Goal: Task Accomplishment & Management: Use online tool/utility

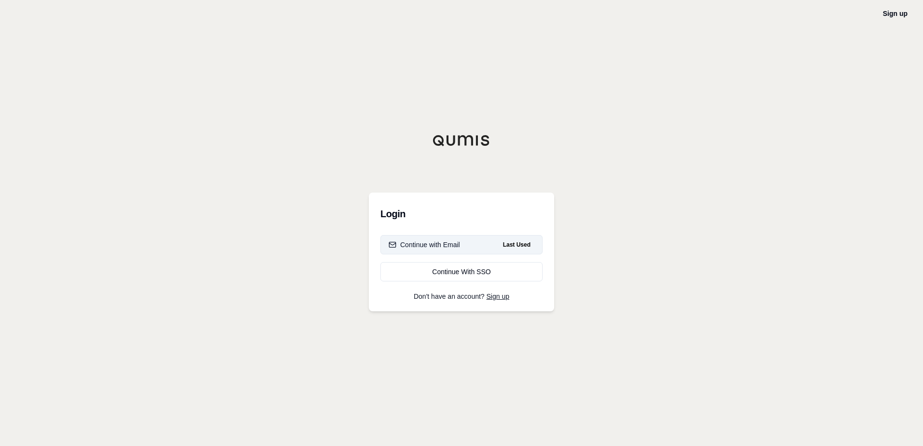
click at [436, 246] on div "Continue with Email" at bounding box center [424, 245] width 71 height 10
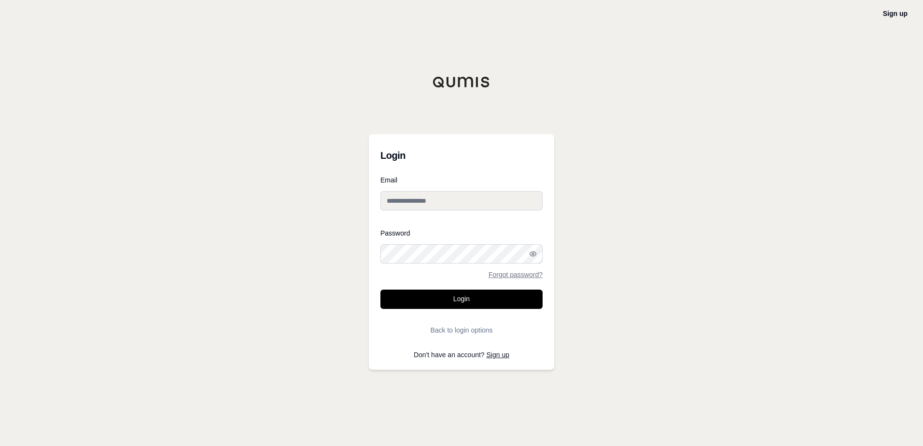
type input "**********"
click at [445, 294] on button "Login" at bounding box center [461, 299] width 162 height 19
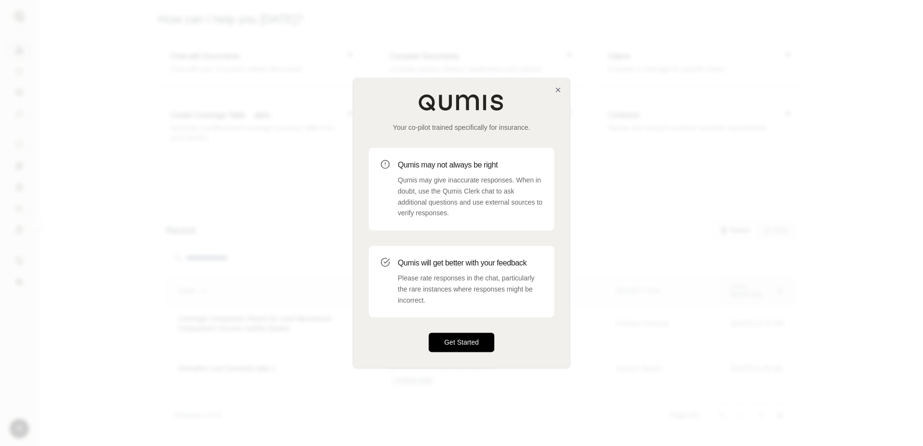
click at [464, 344] on button "Get Started" at bounding box center [462, 342] width 66 height 19
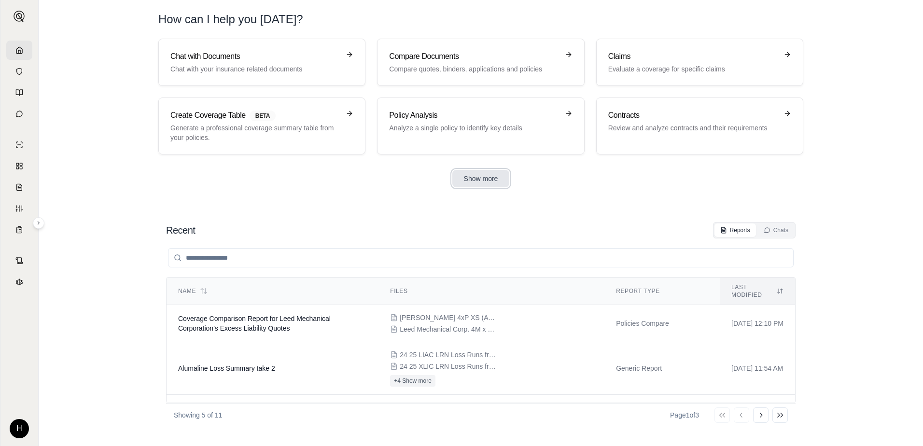
click at [481, 176] on button "Show more" at bounding box center [480, 178] width 57 height 17
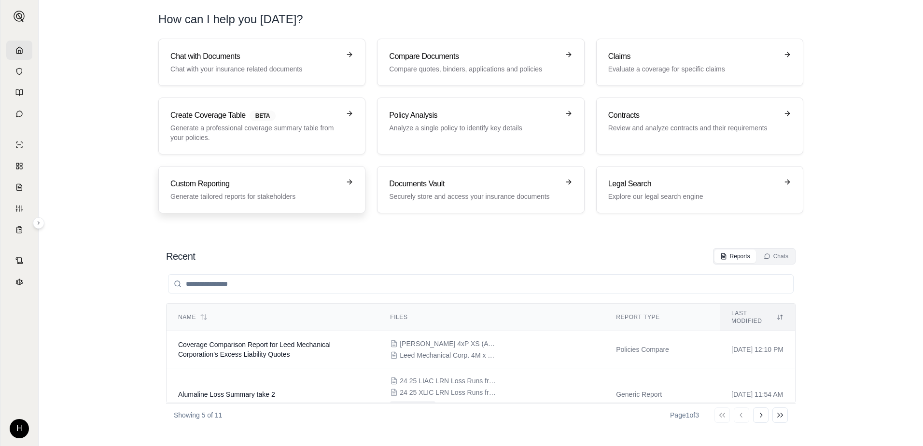
click at [314, 198] on p "Generate tailored reports for stakeholders" at bounding box center [254, 197] width 169 height 10
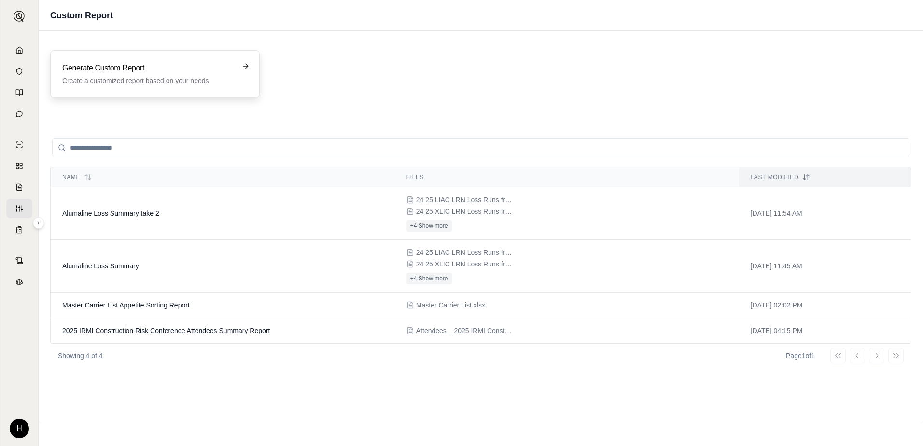
click at [193, 68] on h3 "Generate Custom Report" at bounding box center [148, 68] width 172 height 12
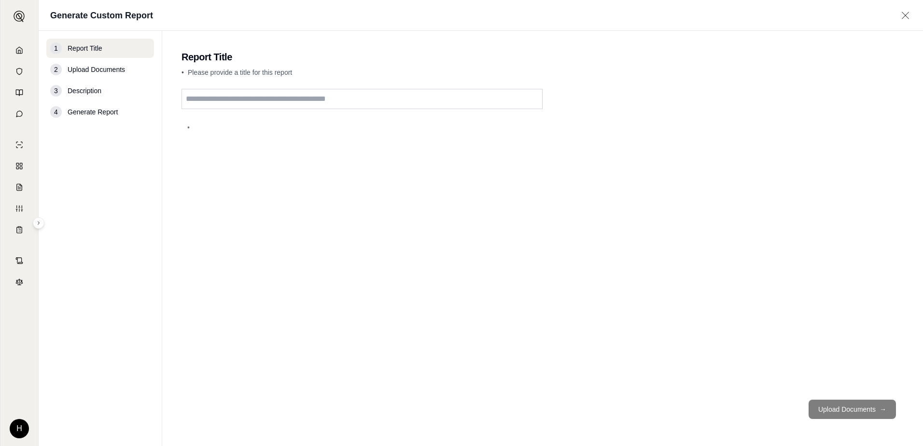
click at [379, 105] on input "text" at bounding box center [362, 99] width 361 height 20
type input "**********"
click at [872, 411] on button "Upload Documents →" at bounding box center [852, 409] width 87 height 19
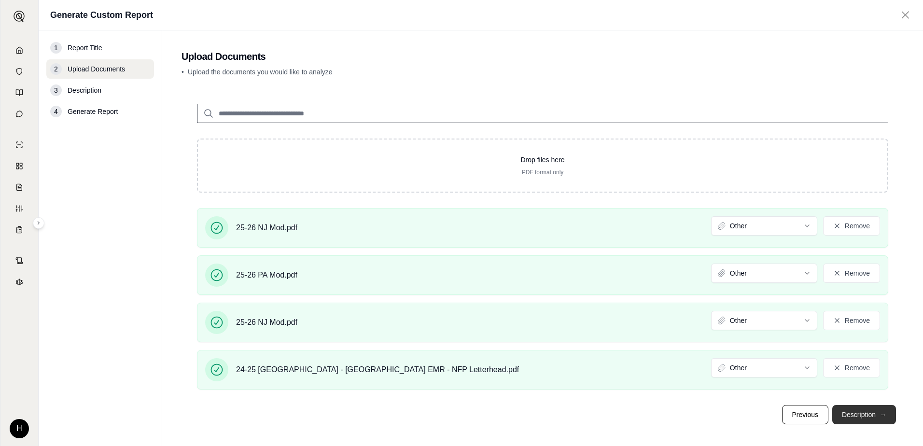
click at [872, 417] on button "Description →" at bounding box center [864, 414] width 64 height 19
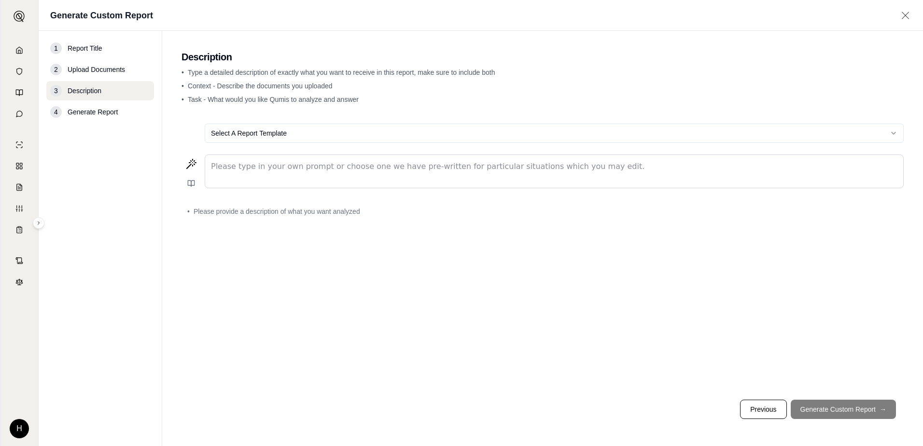
click at [339, 138] on html "H Generate Custom Report 1 Report Title 2 Upload Documents 3 Description 4 Gene…" at bounding box center [461, 223] width 923 height 446
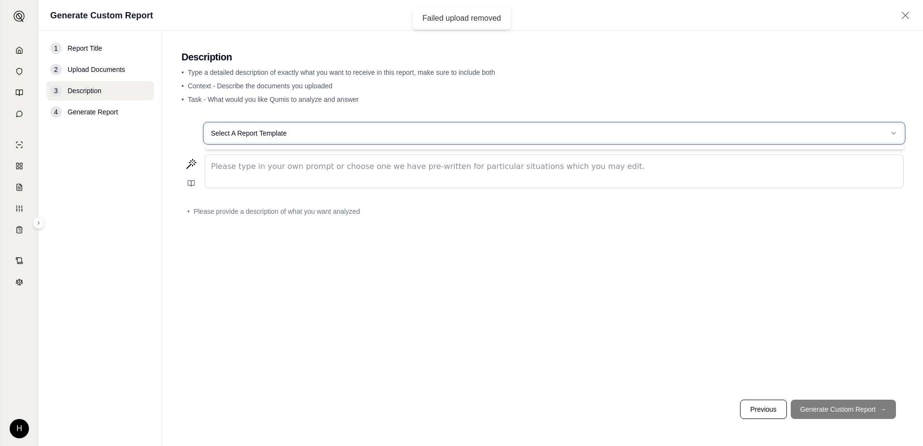
click at [473, 176] on html "Failed upload removed H Generate Custom Report 1 Report Title 2 Upload Document…" at bounding box center [461, 223] width 923 height 446
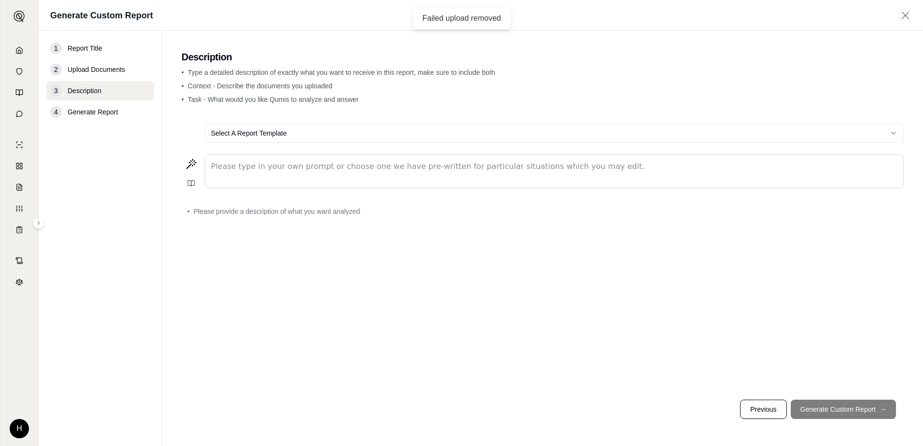
click at [436, 168] on p "editable markdown" at bounding box center [554, 167] width 686 height 12
click at [771, 410] on button "Previous" at bounding box center [763, 409] width 46 height 19
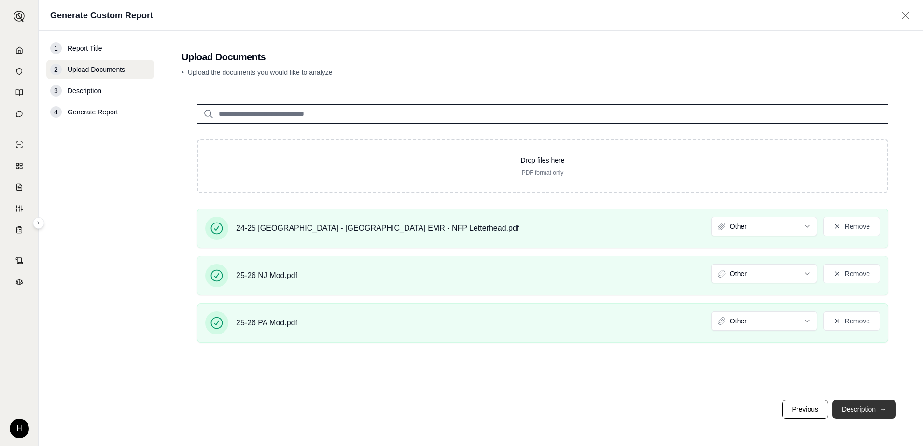
click at [876, 416] on button "Description →" at bounding box center [864, 409] width 64 height 19
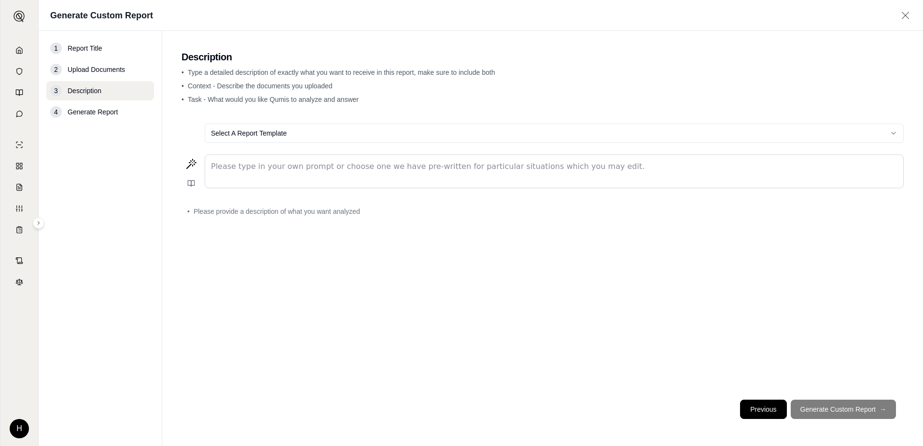
click at [765, 405] on button "Previous" at bounding box center [763, 409] width 46 height 19
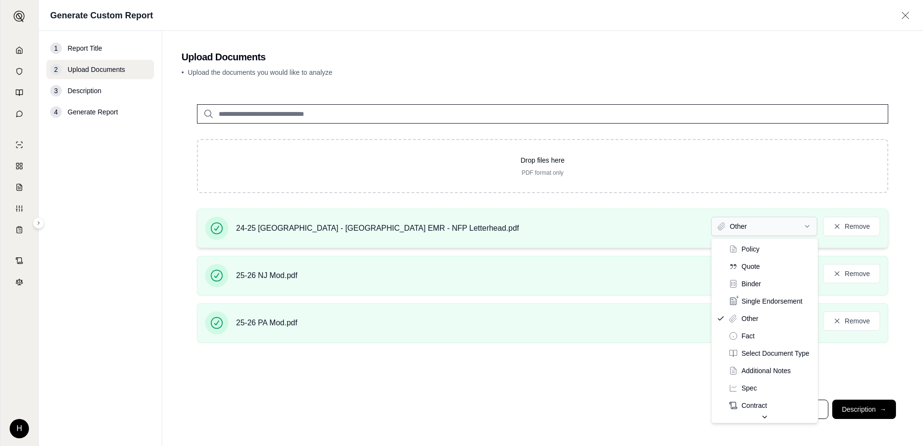
click at [769, 229] on html "H Generate Custom Report 1 Report Title 2 Upload Documents 3 Description 4 Gene…" at bounding box center [461, 223] width 923 height 446
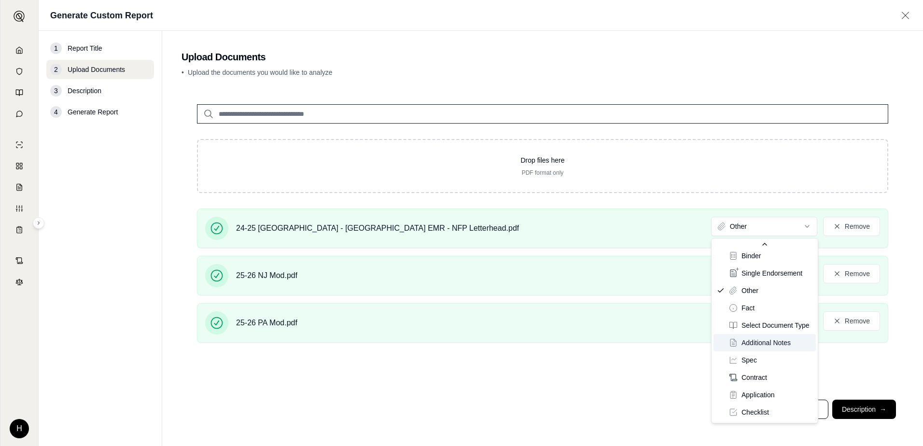
scroll to position [40, 0]
click at [678, 422] on html "H Generate Custom Report 1 Report Title 2 Upload Documents 3 Description 4 Gene…" at bounding box center [461, 223] width 923 height 446
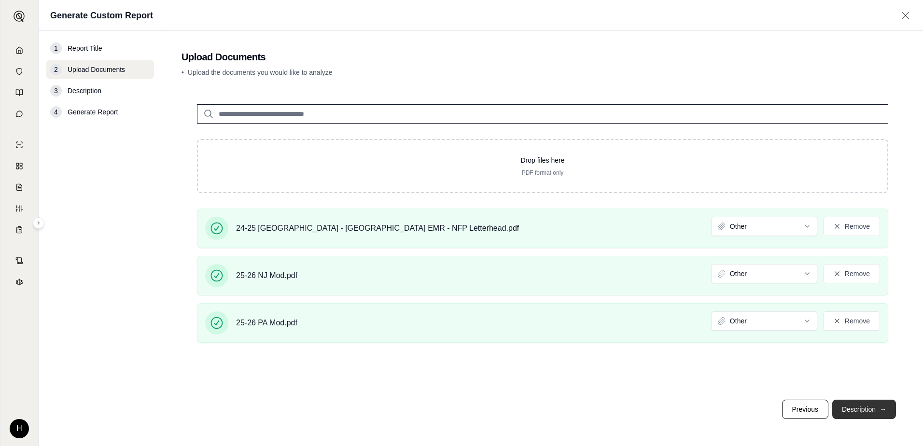
click at [854, 412] on button "Description →" at bounding box center [864, 409] width 64 height 19
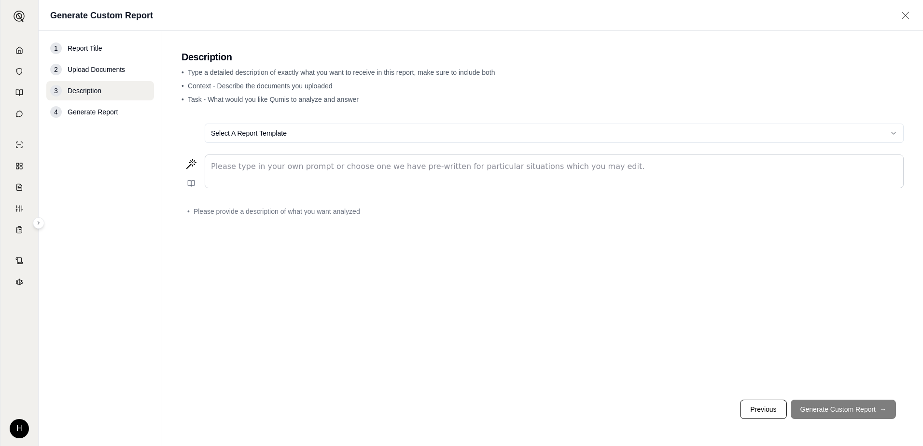
click at [422, 162] on p "editable markdown" at bounding box center [554, 167] width 686 height 12
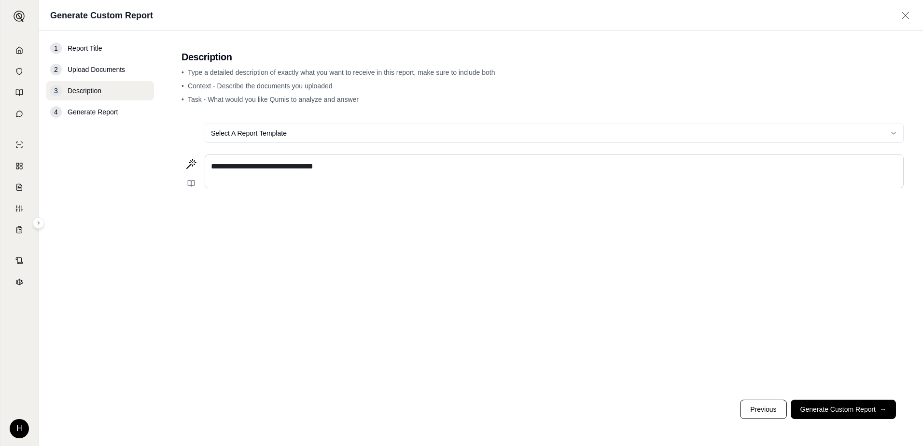
click at [363, 167] on p "**********" at bounding box center [554, 167] width 686 height 12
click at [749, 410] on button "Previous" at bounding box center [763, 409] width 46 height 19
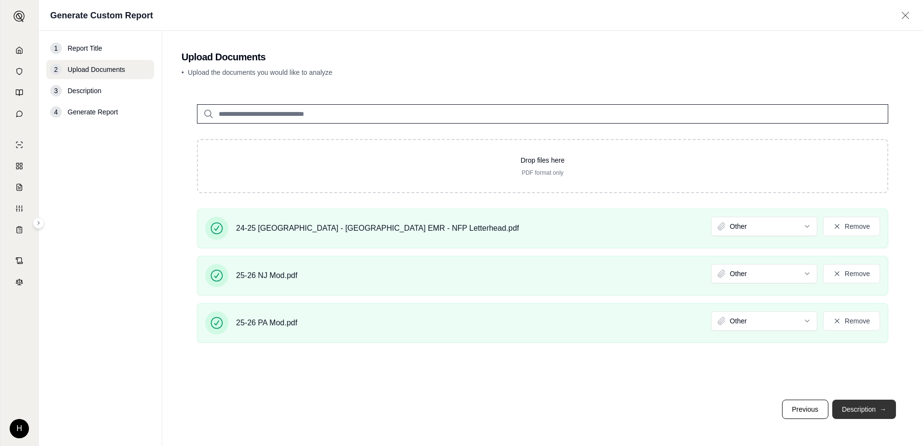
drag, startPoint x: 864, startPoint y: 408, endPoint x: 857, endPoint y: 406, distance: 7.6
click at [864, 408] on button "Description →" at bounding box center [864, 409] width 64 height 19
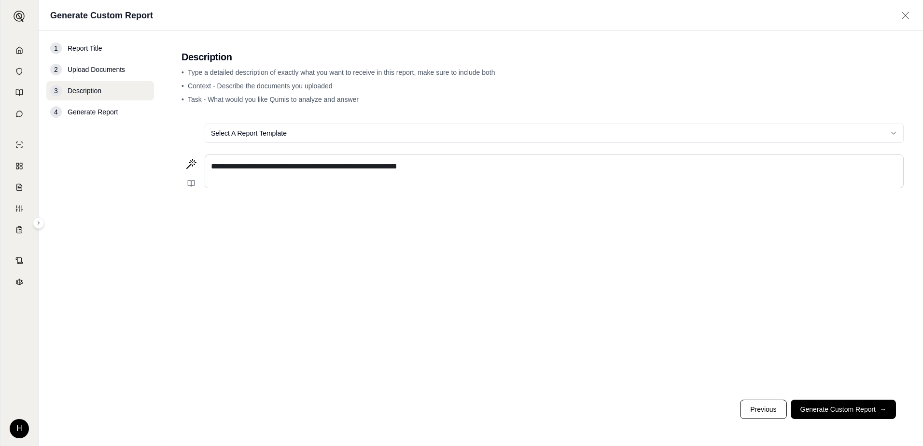
click at [523, 179] on div "**********" at bounding box center [554, 171] width 698 height 33
drag, startPoint x: 459, startPoint y: 171, endPoint x: 414, endPoint y: 165, distance: 45.3
click at [414, 165] on p "**********" at bounding box center [554, 167] width 686 height 12
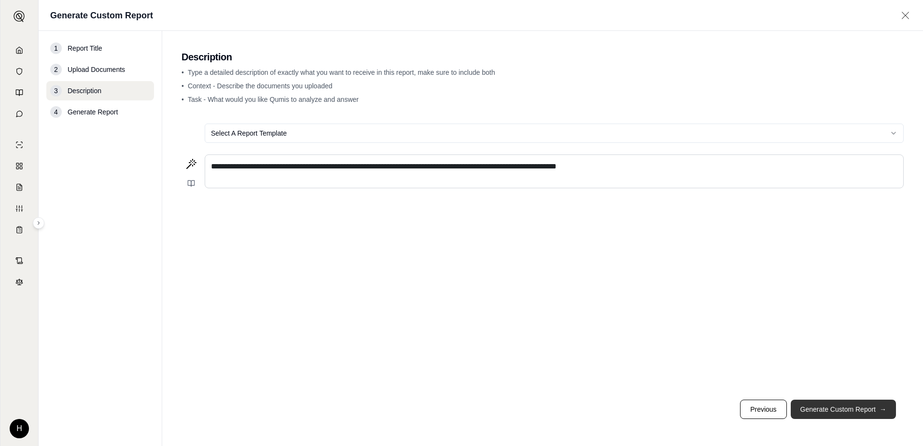
click at [830, 403] on button "Generate Custom Report →" at bounding box center [843, 409] width 105 height 19
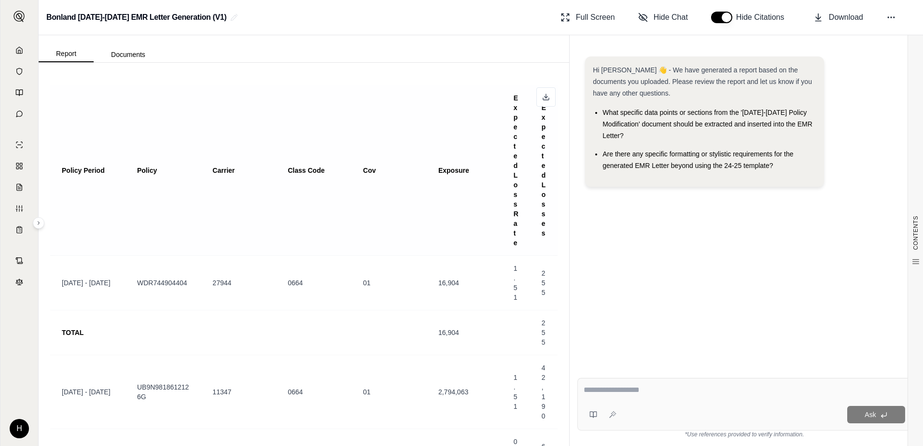
scroll to position [918, 0]
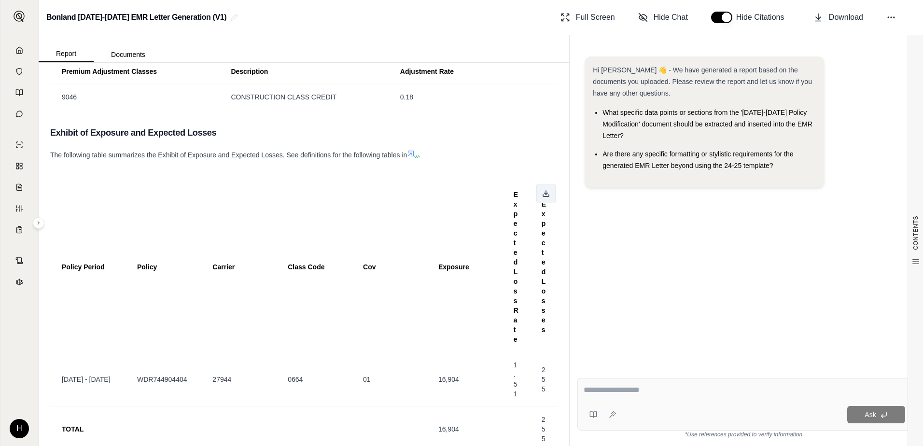
click at [542, 199] on button at bounding box center [545, 193] width 19 height 19
